Goal: Task Accomplishment & Management: Manage account settings

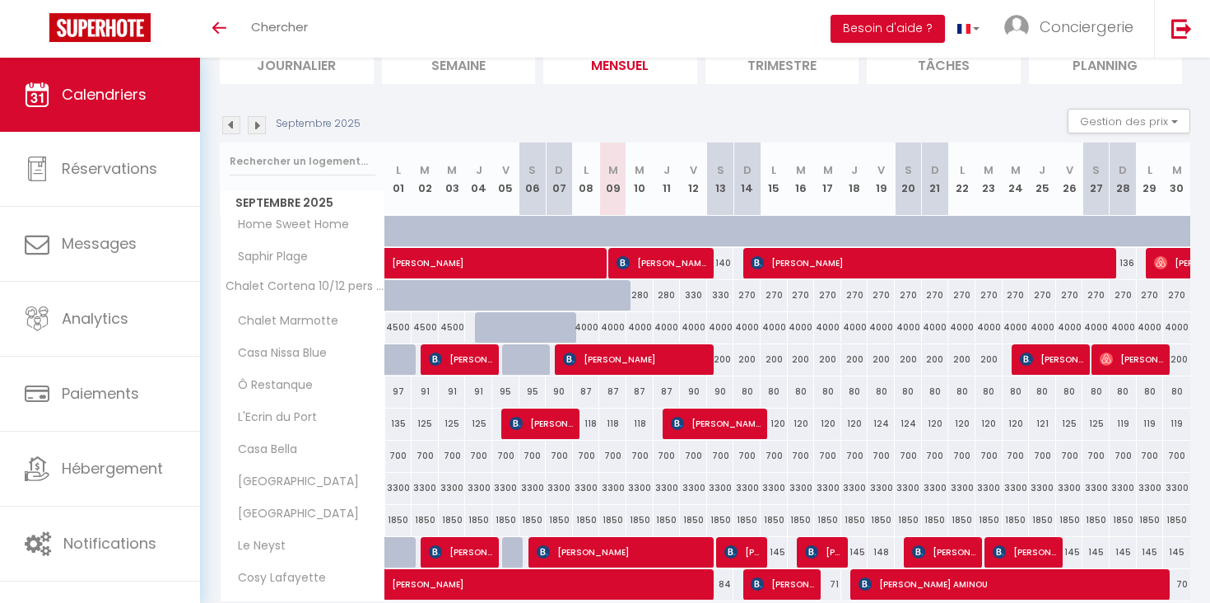
scroll to position [193, 0]
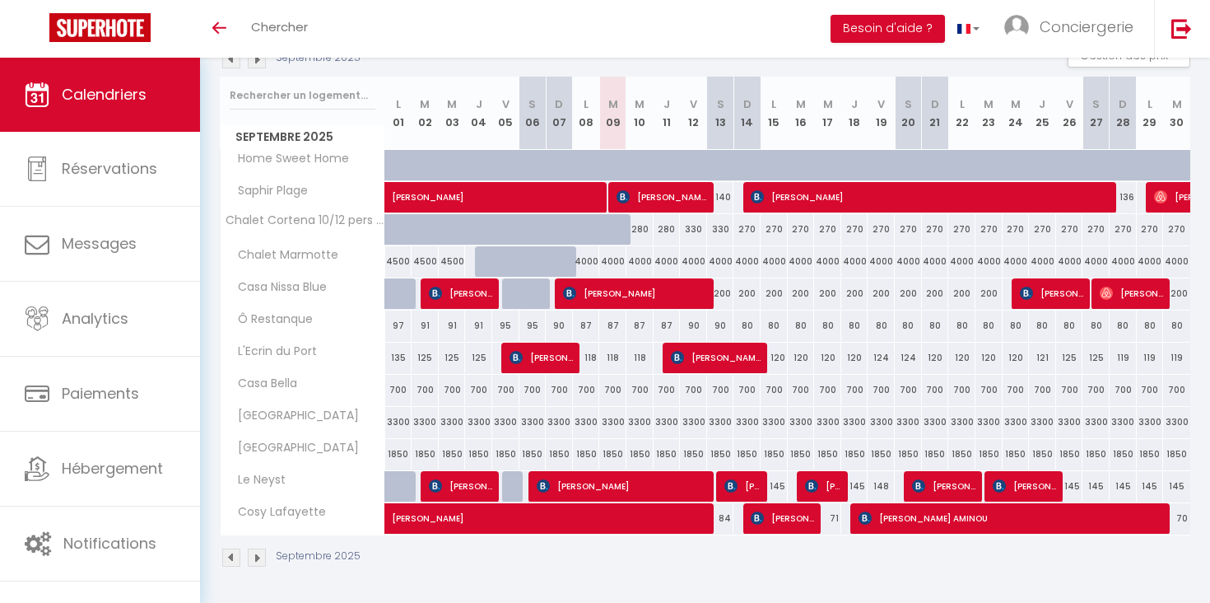
click at [255, 553] on img at bounding box center [257, 557] width 18 height 18
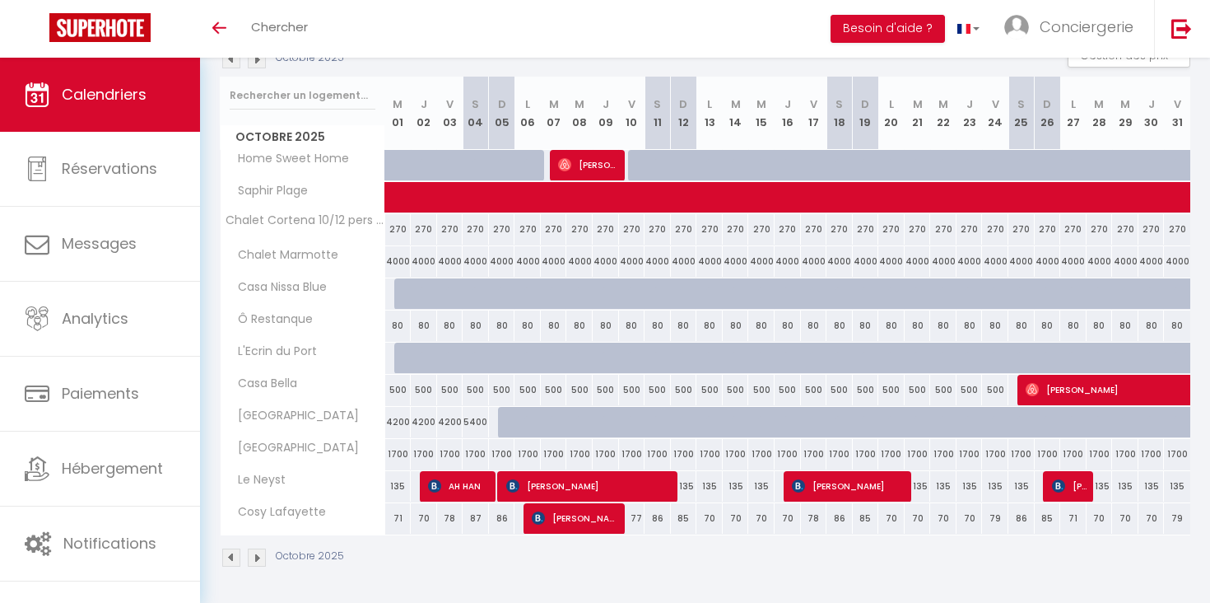
click at [255, 553] on img at bounding box center [257, 557] width 18 height 18
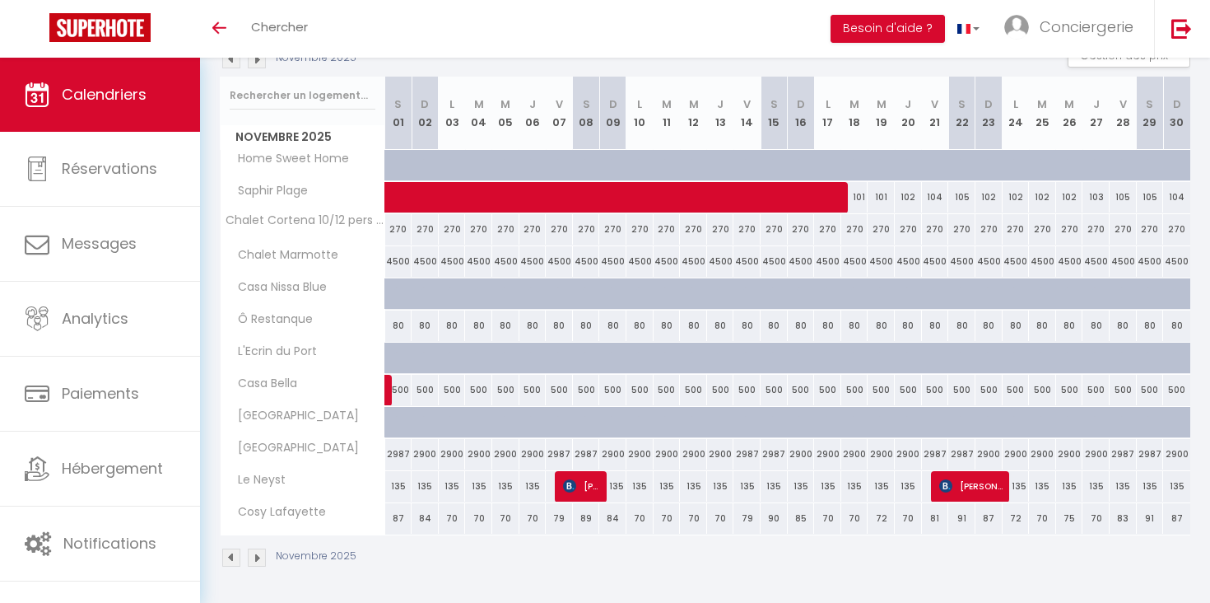
click at [255, 553] on img at bounding box center [257, 557] width 18 height 18
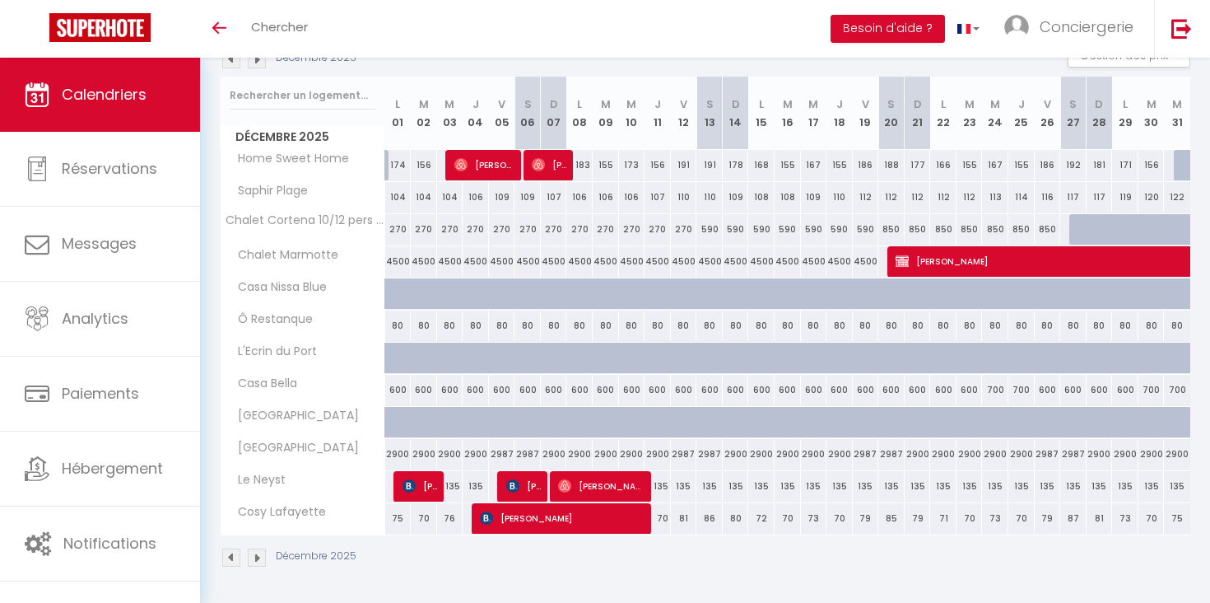
click at [231, 558] on img at bounding box center [231, 557] width 18 height 18
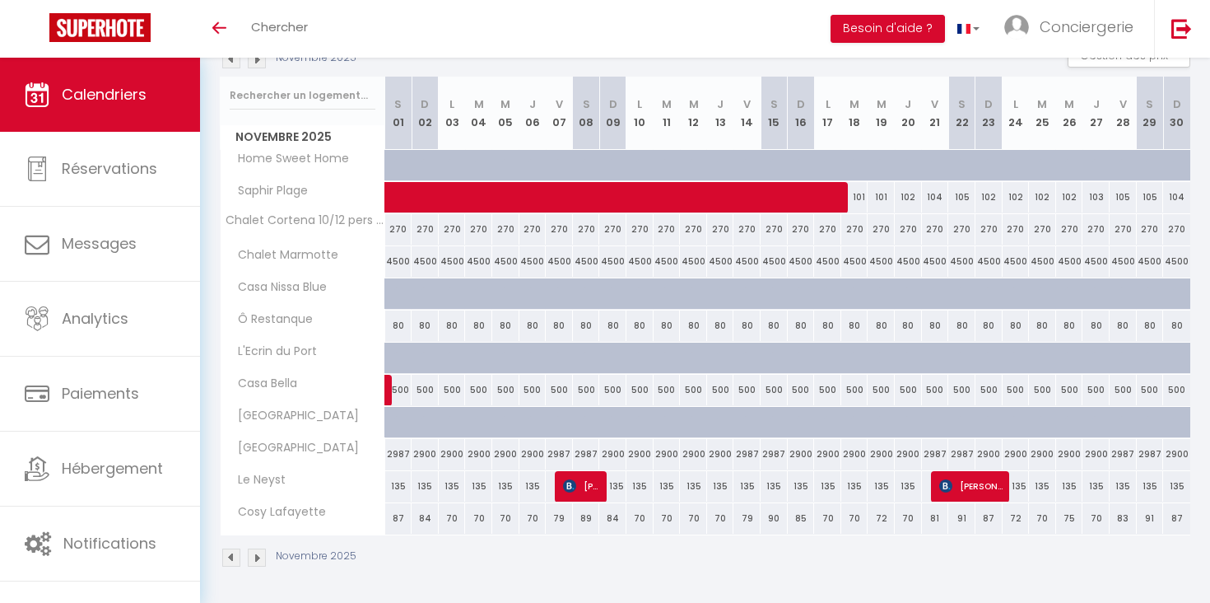
click at [231, 558] on img at bounding box center [231, 557] width 18 height 18
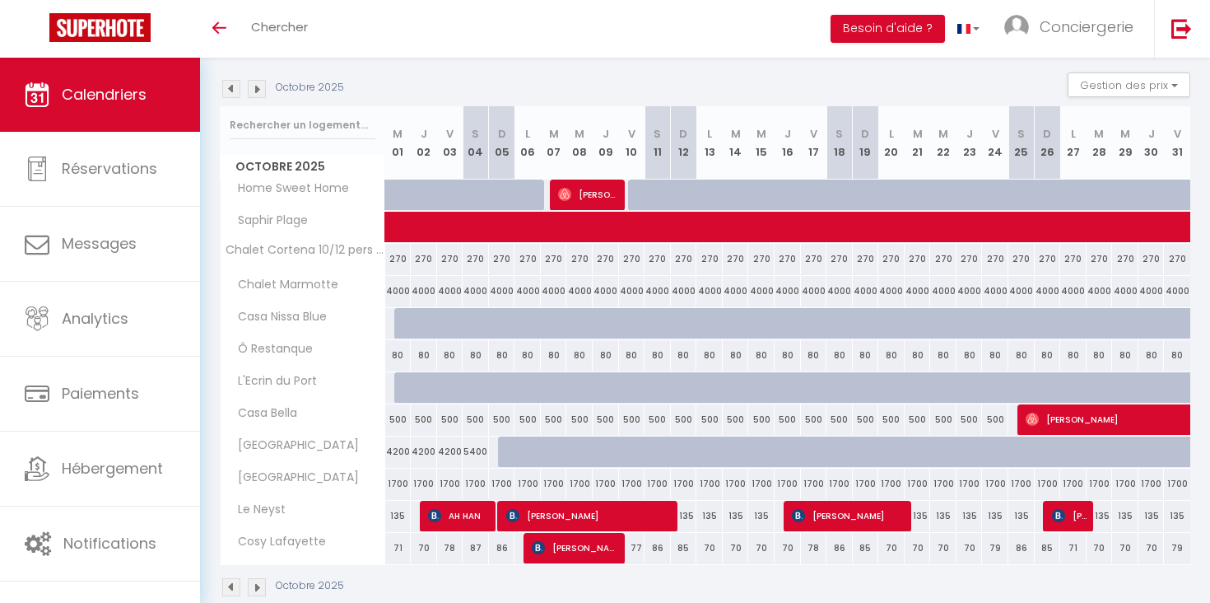
scroll to position [169, 0]
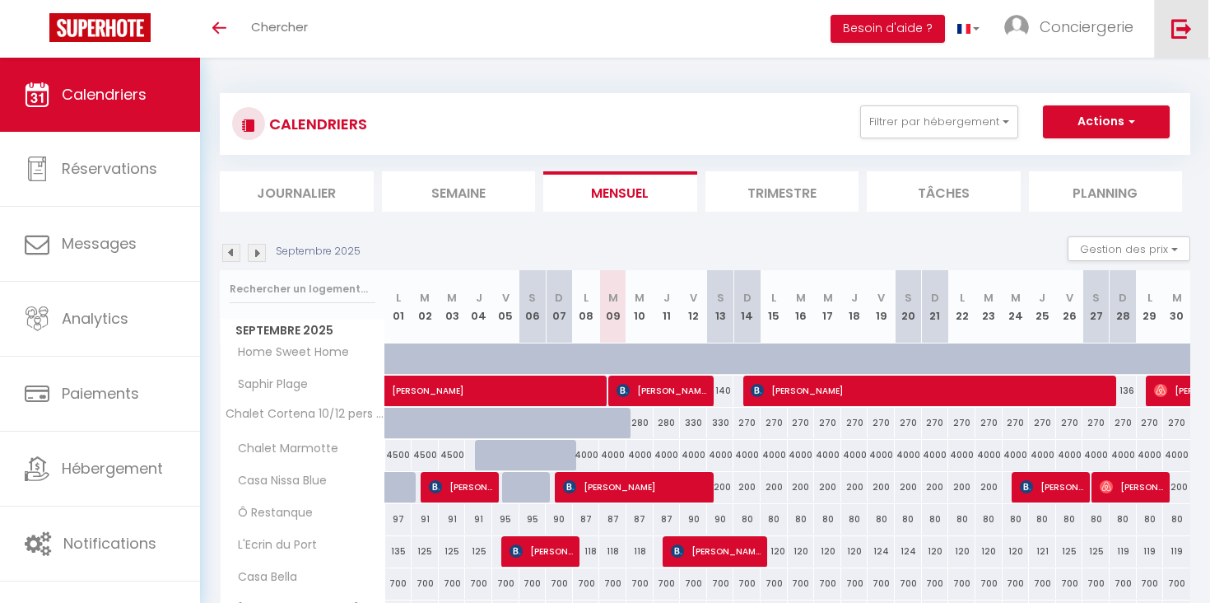
click at [1182, 19] on img at bounding box center [1182, 28] width 21 height 21
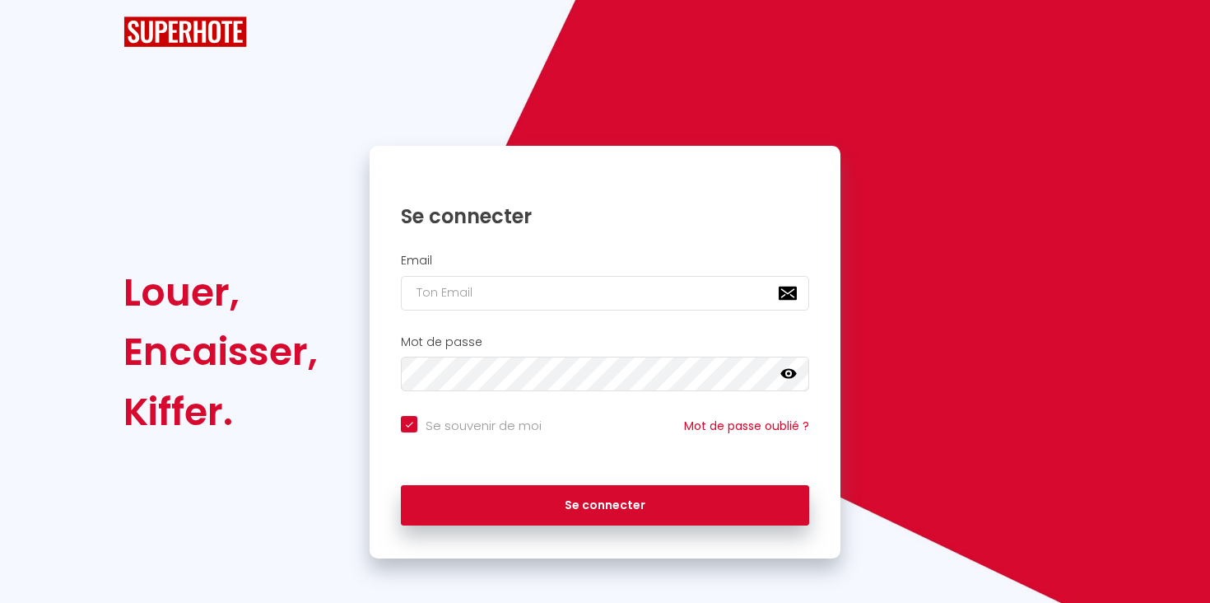
checkbox input "true"
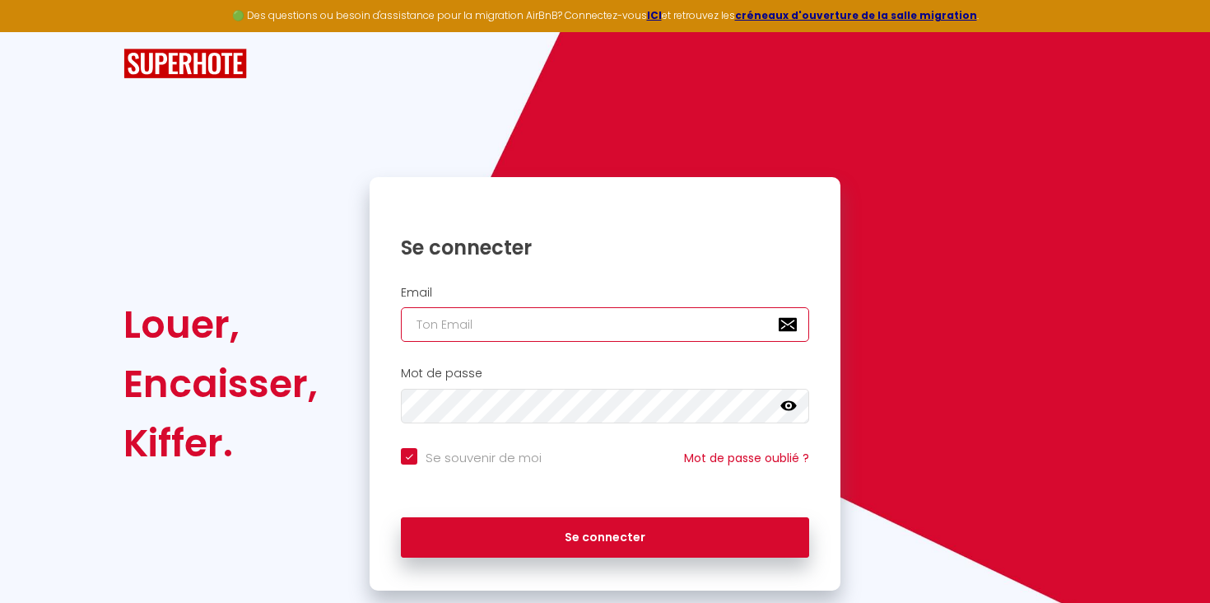
click at [566, 315] on input "email" at bounding box center [605, 324] width 408 height 35
type input "[EMAIL_ADDRESS][DOMAIN_NAME]"
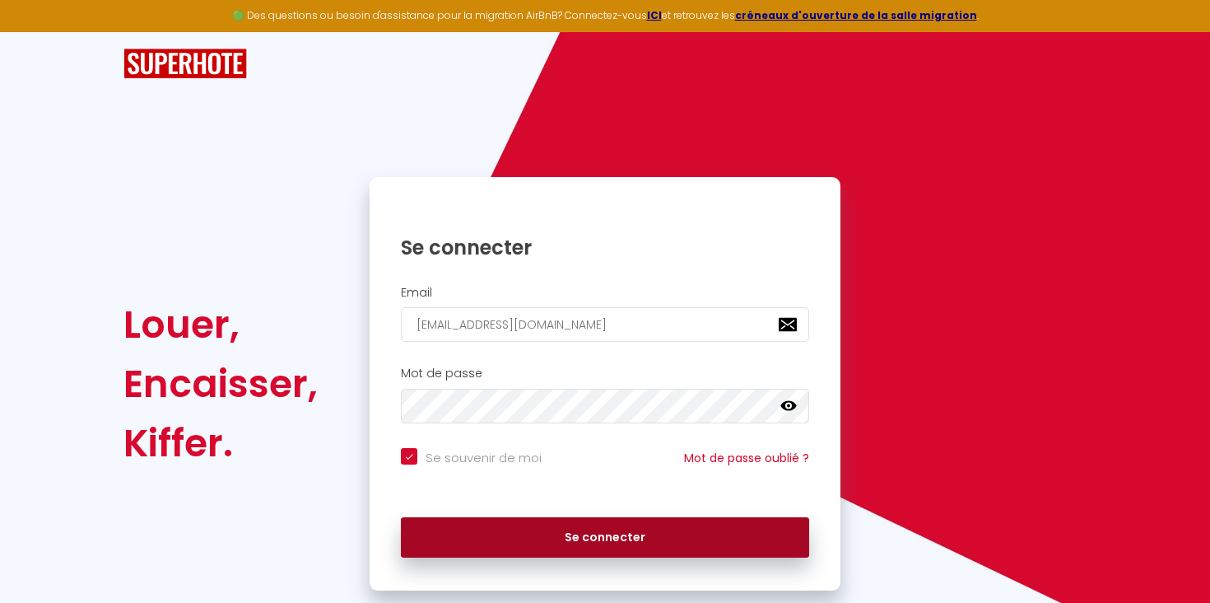
click at [613, 538] on button "Se connecter" at bounding box center [605, 537] width 408 height 41
checkbox input "true"
